Goal: Transaction & Acquisition: Book appointment/travel/reservation

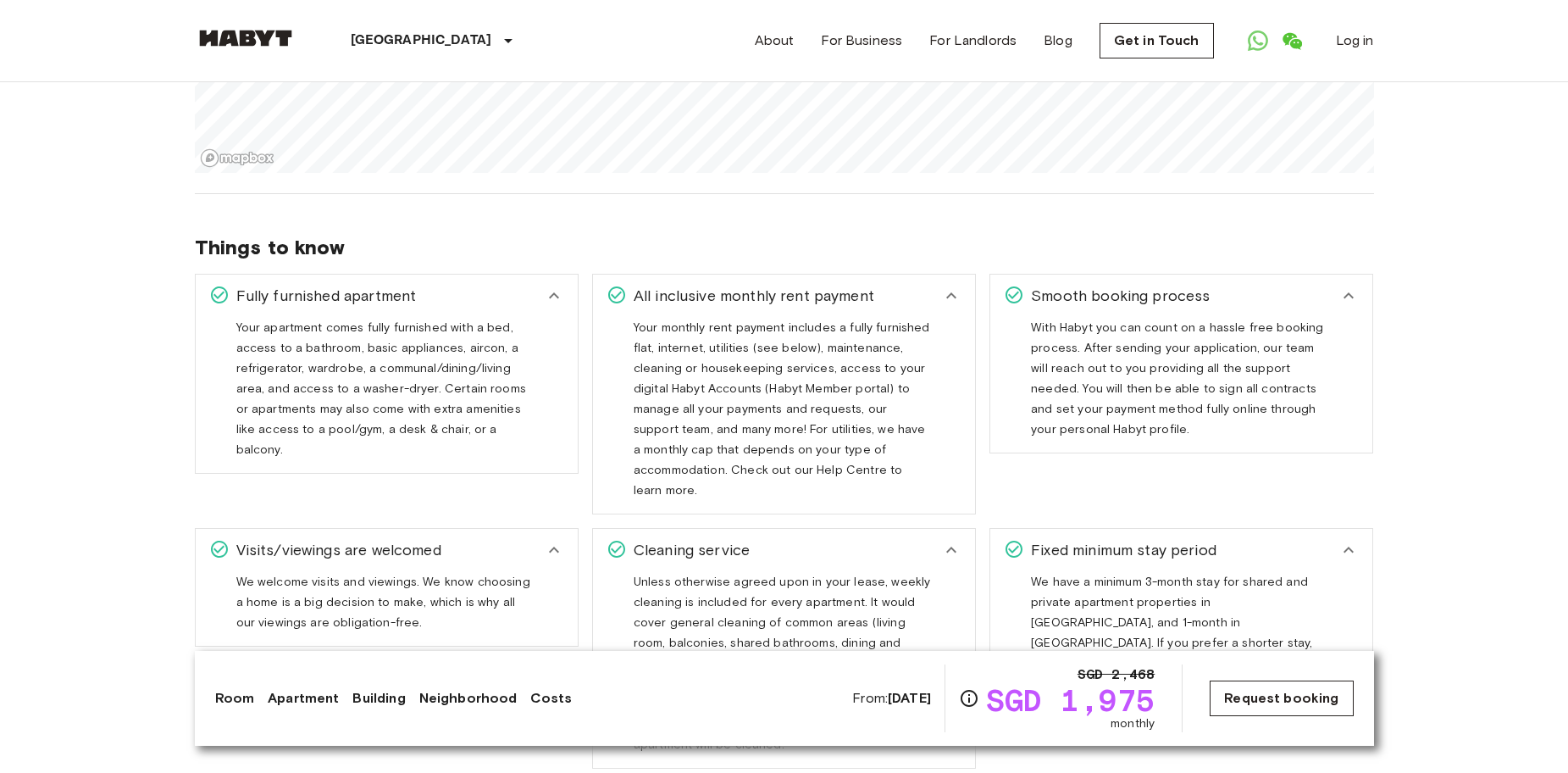
scroll to position [1695, 0]
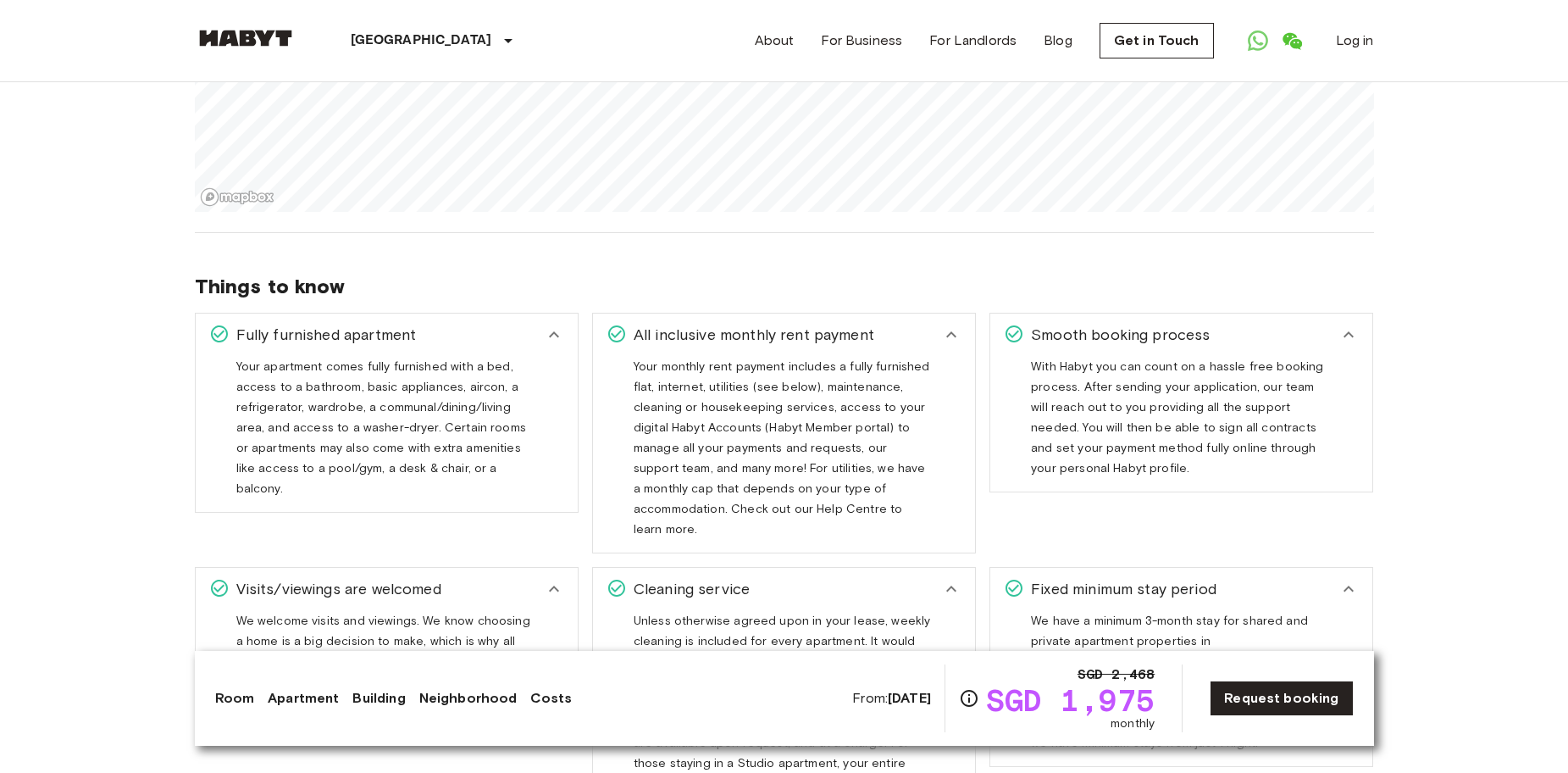
drag, startPoint x: 1422, startPoint y: 475, endPoint x: 1376, endPoint y: 475, distance: 46.0
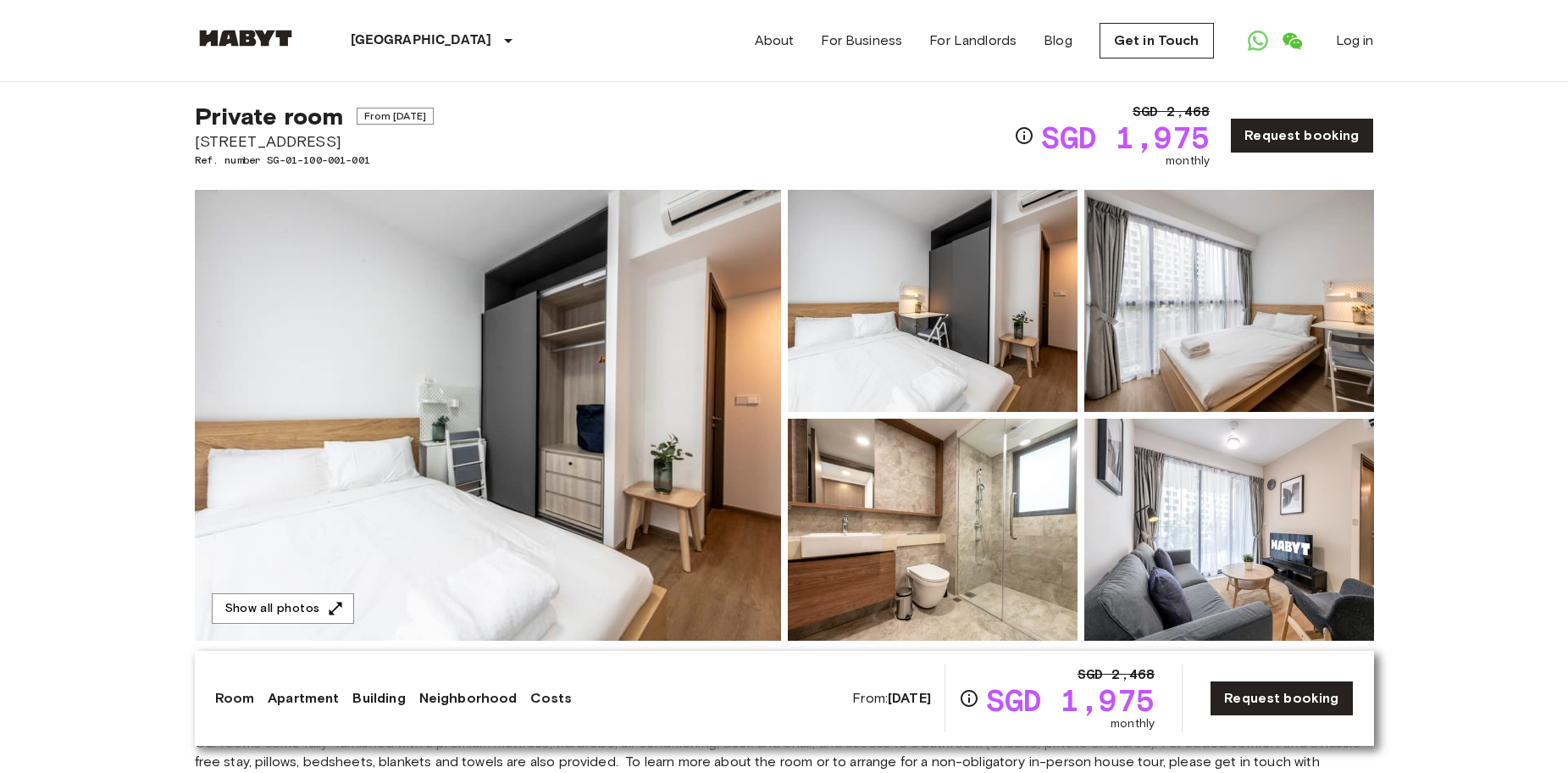
scroll to position [0, 0]
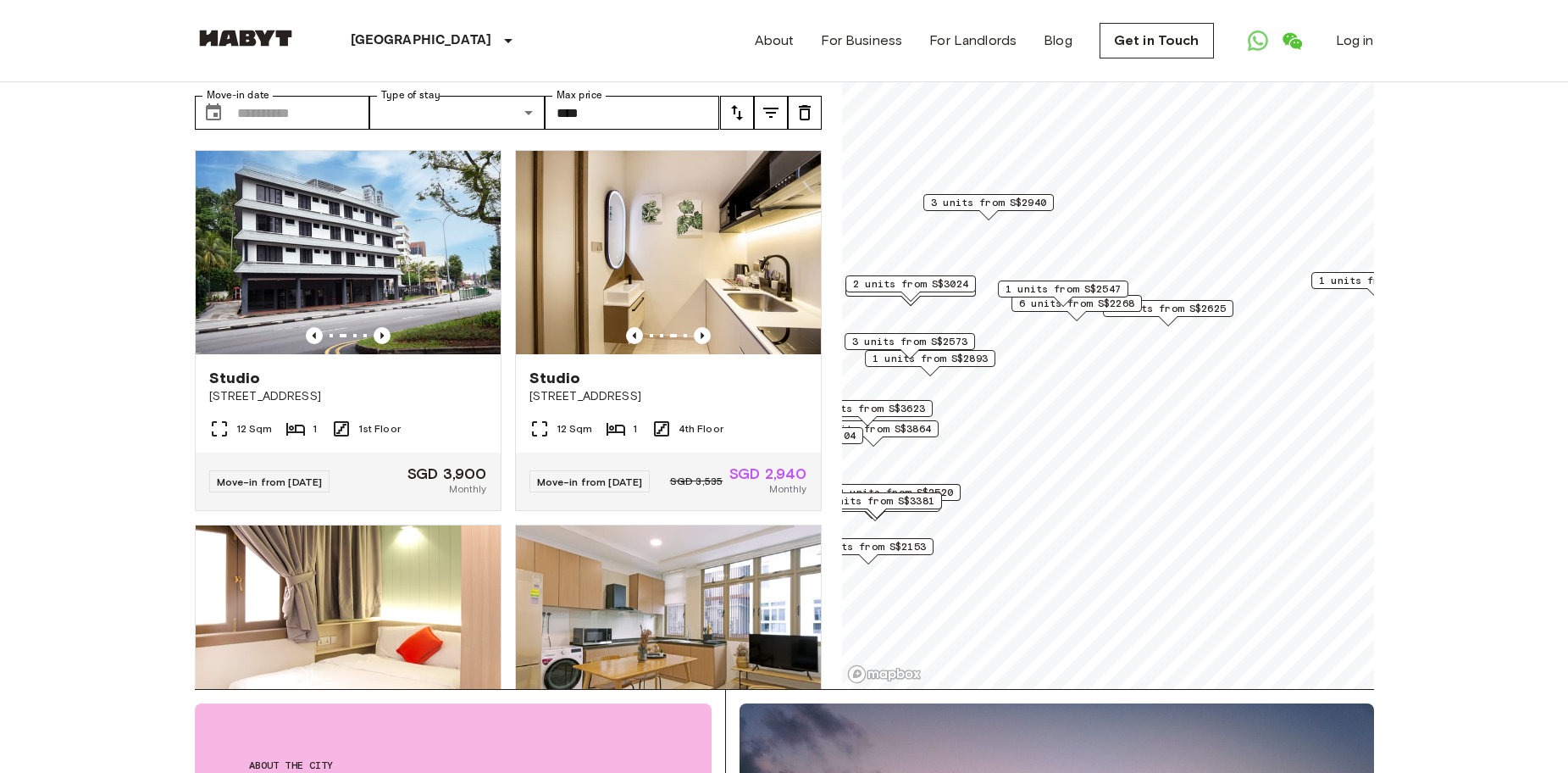
scroll to position [423, 0]
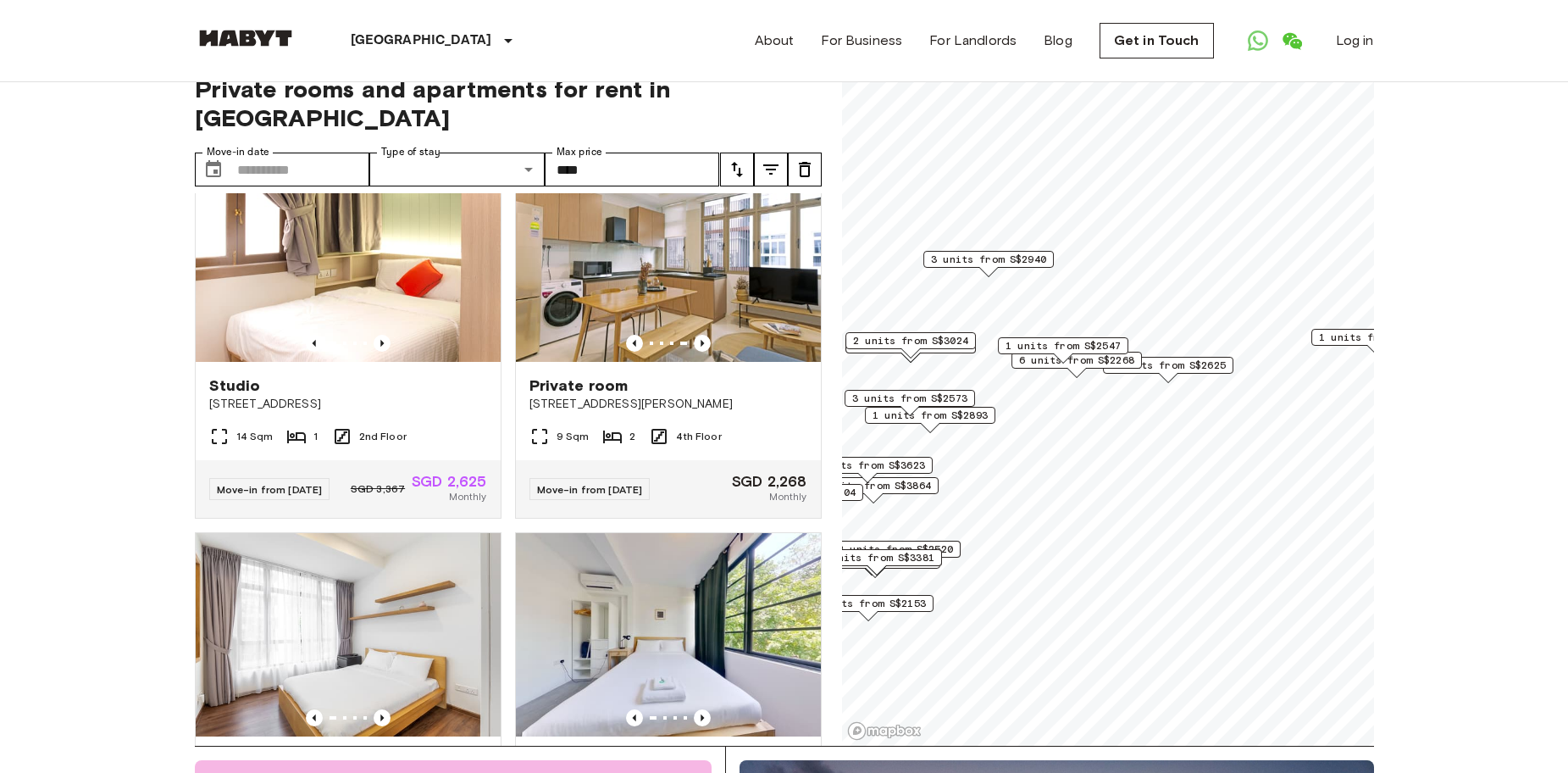
scroll to position [0, 0]
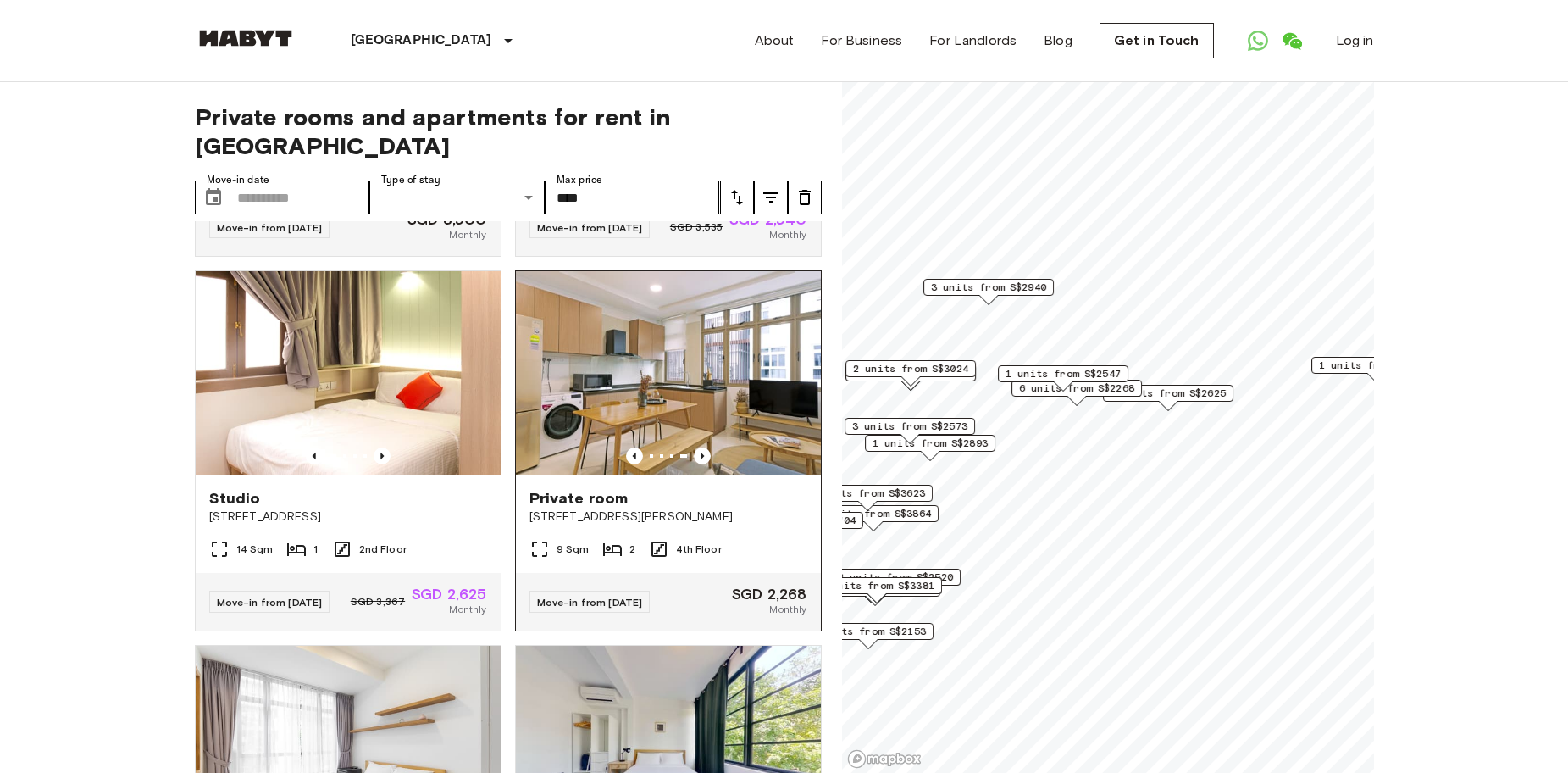
scroll to position [423, 0]
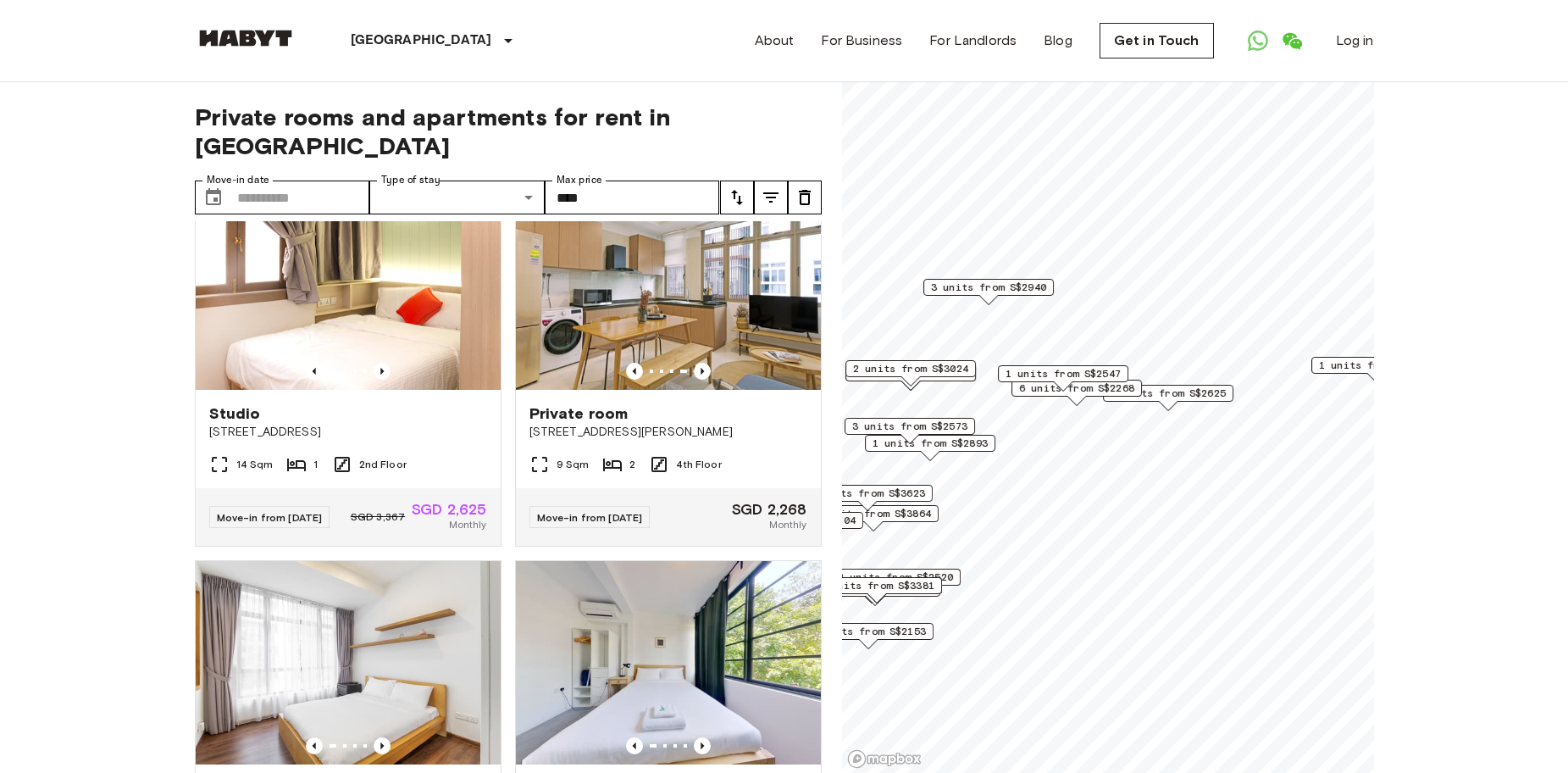
drag, startPoint x: 1423, startPoint y: 606, endPoint x: 1416, endPoint y: 590, distance: 17.5
drag, startPoint x: 1456, startPoint y: 292, endPoint x: 1433, endPoint y: 279, distance: 26.4
